Goal: Book appointment/travel/reservation

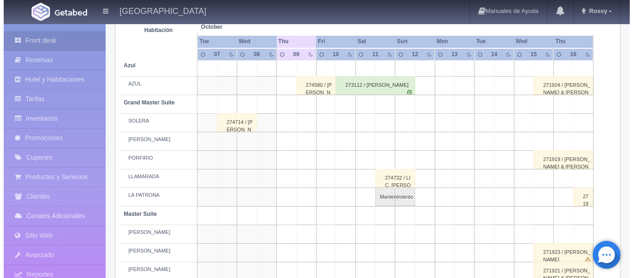
scroll to position [185, 0]
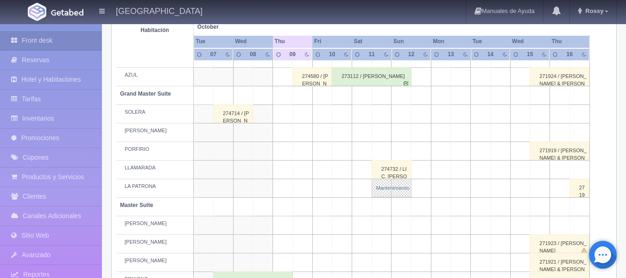
click at [385, 186] on link "Mantenimiento" at bounding box center [392, 187] width 40 height 19
select select "Mantenimiento"
select select "1918_LA PATRONA"
type input "[DATE]"
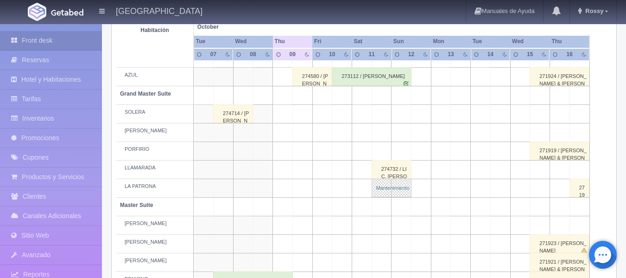
type textarea "ANDREA MARRÓN"
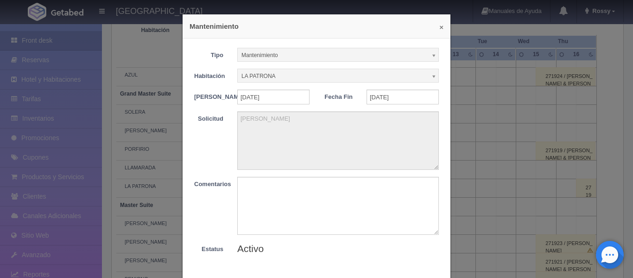
click at [439, 28] on button "×" at bounding box center [441, 27] width 4 height 7
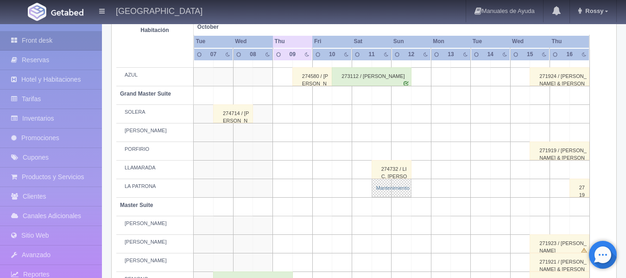
click at [400, 187] on link "Mantenimiento" at bounding box center [392, 187] width 40 height 19
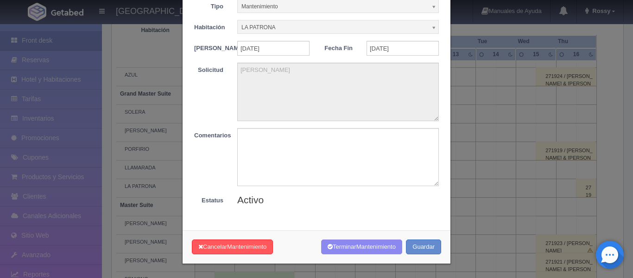
scroll to position [54, 0]
click at [258, 246] on span "Mantenimiento" at bounding box center [246, 246] width 39 height 7
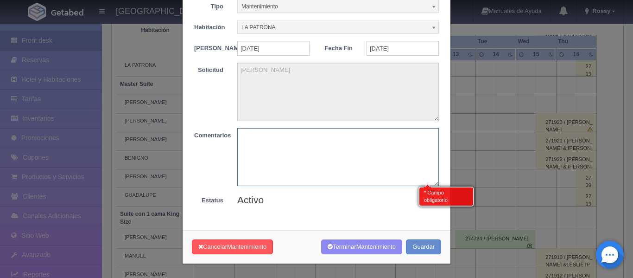
scroll to position [313, 0]
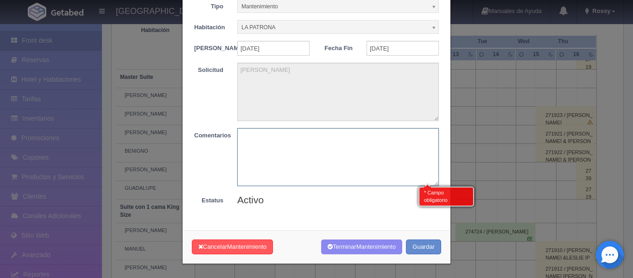
click at [402, 145] on textarea at bounding box center [338, 157] width 202 height 58
type textarea "SE REALIZA RESERVA"
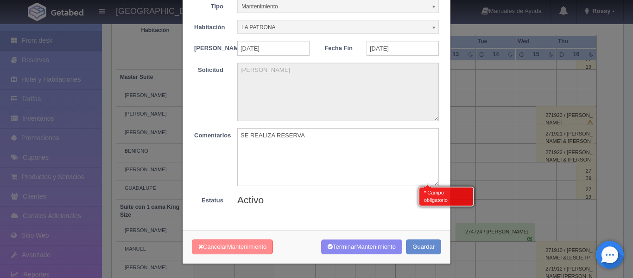
click at [257, 248] on span "Mantenimiento" at bounding box center [246, 246] width 39 height 7
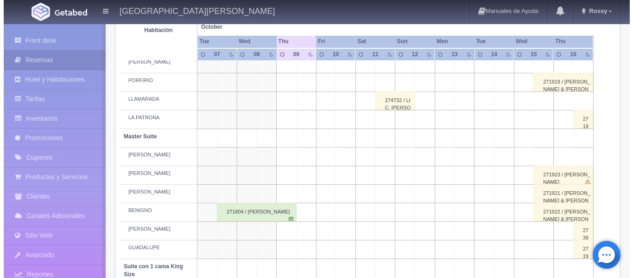
scroll to position [254, 0]
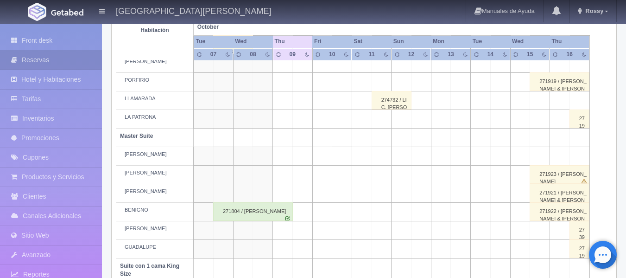
click at [386, 121] on td at bounding box center [382, 119] width 20 height 19
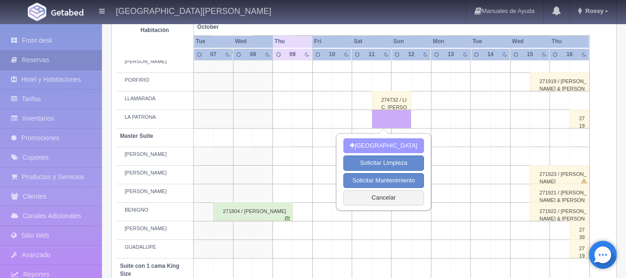
click at [390, 145] on button "[GEOGRAPHIC_DATA]" at bounding box center [383, 145] width 80 height 15
type input "[DATE]"
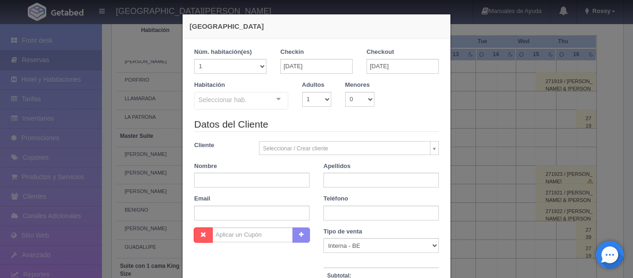
checkbox input "false"
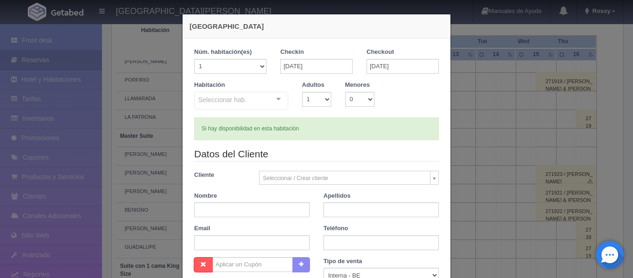
type input "6840.00"
click at [277, 99] on div "Seleccionar hab. Suite con 2 camas matrimoniales-No apta para menores Suite con…" at bounding box center [241, 101] width 94 height 19
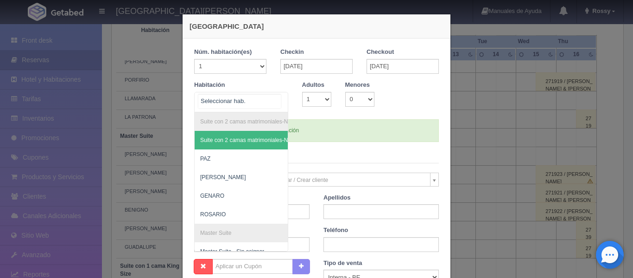
checkbox input "false"
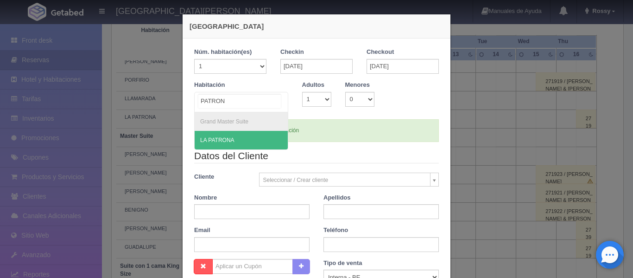
type input "PATRONA"
click at [240, 139] on span "LA PATRONA" at bounding box center [241, 140] width 93 height 19
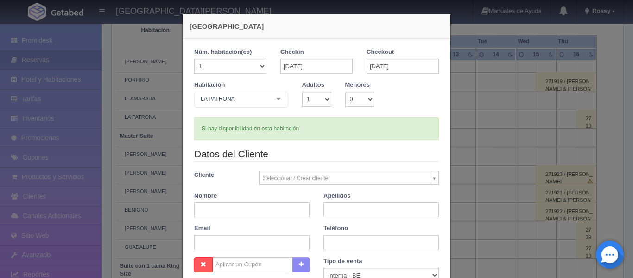
checkbox input "false"
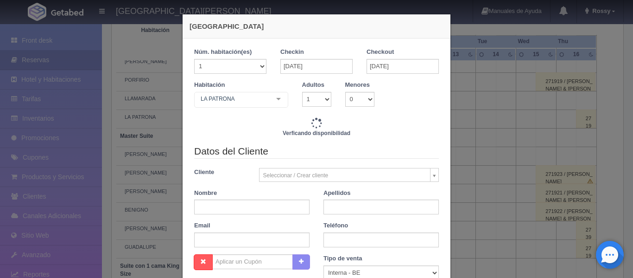
type input "6840.00"
checkbox input "false"
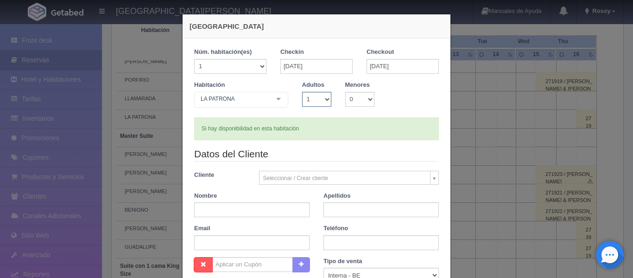
click at [322, 98] on select "1 2 3 4 5 6 7 8 9 10" at bounding box center [316, 99] width 29 height 15
select select "2"
click at [302, 92] on select "1 2 3 4 5 6 7 8 9 10" at bounding box center [316, 99] width 29 height 15
checkbox input "false"
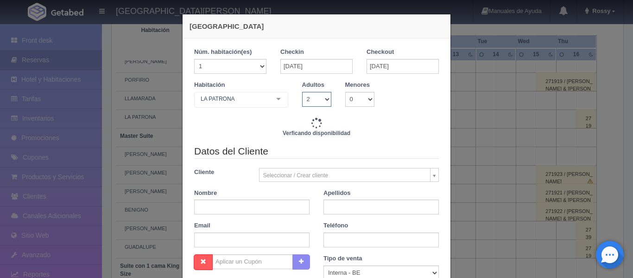
type input "6840.00"
checkbox input "false"
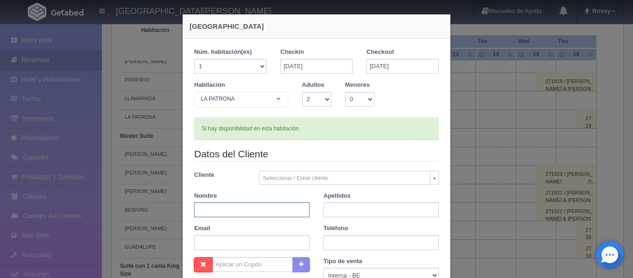
click at [257, 212] on input "text" at bounding box center [251, 209] width 115 height 15
type input "[PERSON_NAME]"
click at [357, 207] on input "text" at bounding box center [380, 209] width 115 height 15
type input "[PERSON_NAME]"
click at [318, 226] on div "Teléfono" at bounding box center [380, 237] width 129 height 26
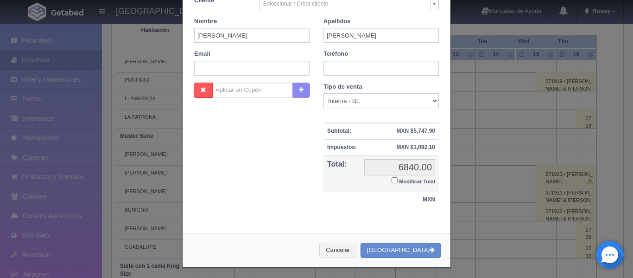
scroll to position [178, 0]
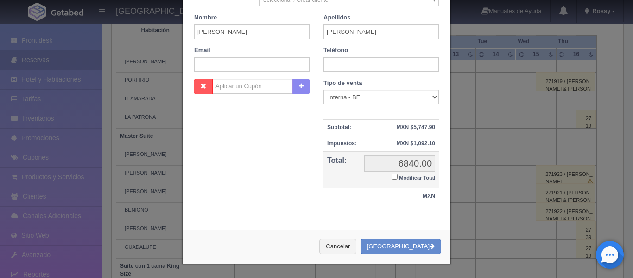
click at [392, 177] on input "Modificar Total" at bounding box center [395, 176] width 6 height 6
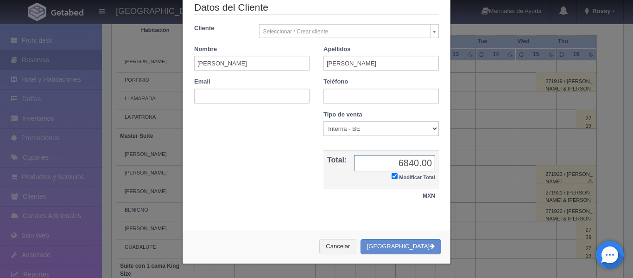
scroll to position [146, 0]
click at [392, 174] on input "Modificar Total" at bounding box center [395, 176] width 6 height 6
checkbox input "false"
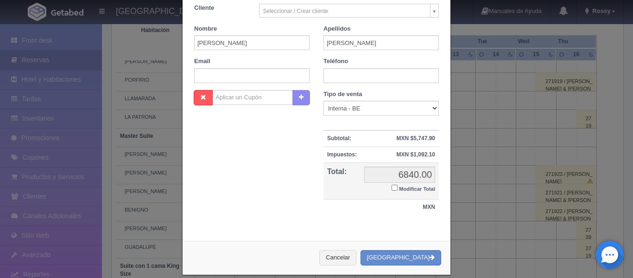
scroll to position [178, 0]
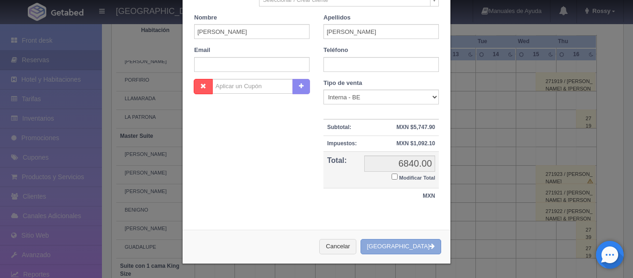
click at [410, 246] on button "[GEOGRAPHIC_DATA]" at bounding box center [400, 246] width 81 height 15
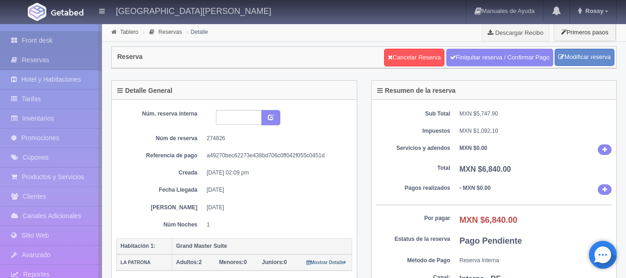
click at [54, 41] on link "Front desk" at bounding box center [51, 40] width 102 height 19
